Goal: Task Accomplishment & Management: Manage account settings

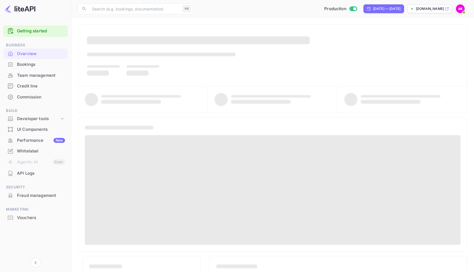
click at [463, 10] on span at bounding box center [460, 9] width 10 height 10
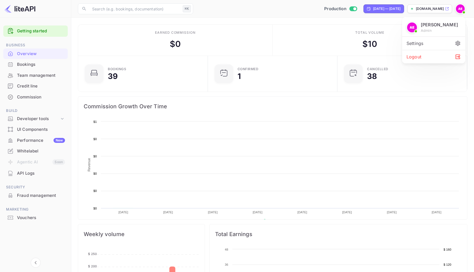
scroll to position [89, 126]
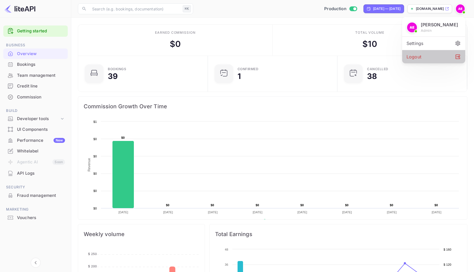
click at [428, 56] on div "Logout" at bounding box center [433, 56] width 63 height 13
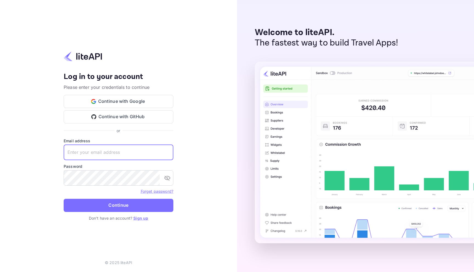
click at [102, 158] on input "text" at bounding box center [119, 152] width 110 height 15
click at [144, 153] on input "text" at bounding box center [119, 152] width 110 height 15
type input "[EMAIL_ADDRESS][DOMAIN_NAME]"
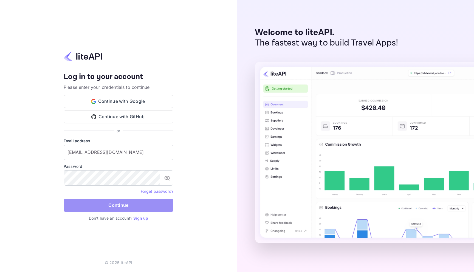
click at [136, 203] on button "Continue" at bounding box center [119, 205] width 110 height 13
